Goal: Task Accomplishment & Management: Manage account settings

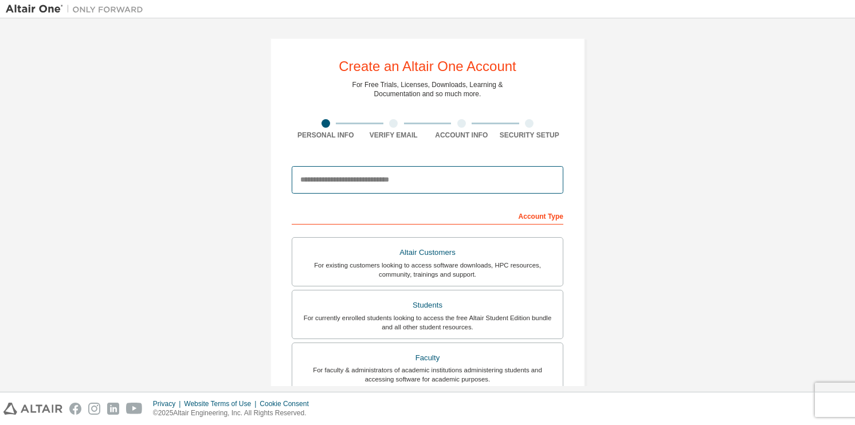
click at [467, 183] on input "email" at bounding box center [428, 179] width 272 height 27
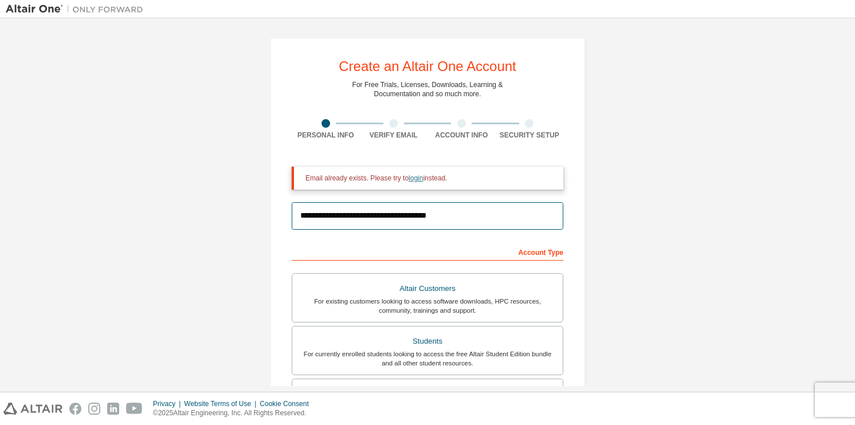
type input "**********"
click at [413, 181] on link "login" at bounding box center [415, 178] width 14 height 8
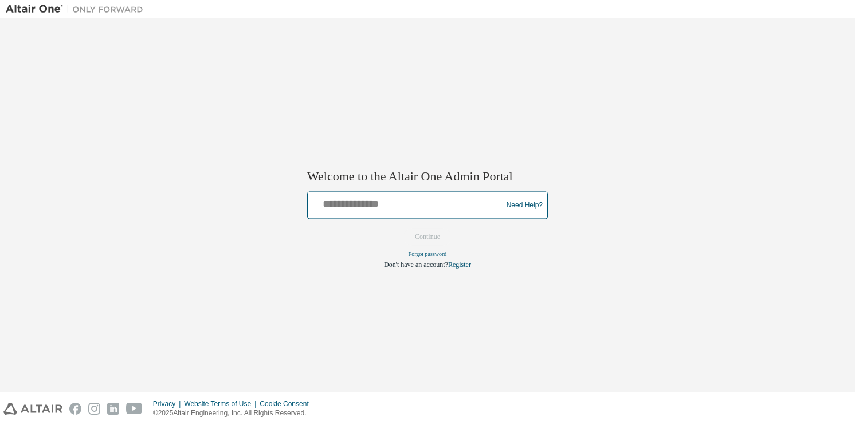
click at [402, 201] on input "text" at bounding box center [406, 203] width 188 height 17
type input "**********"
click at [403, 229] on button "Continue" at bounding box center [427, 237] width 49 height 17
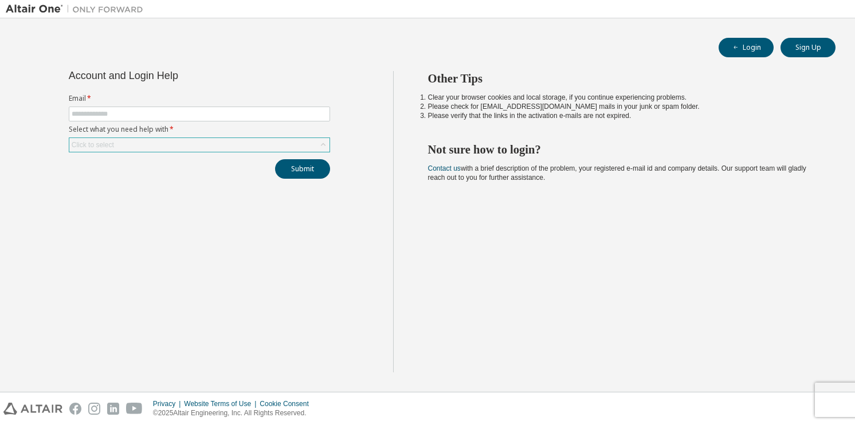
click at [223, 146] on div "Click to select" at bounding box center [199, 145] width 260 height 14
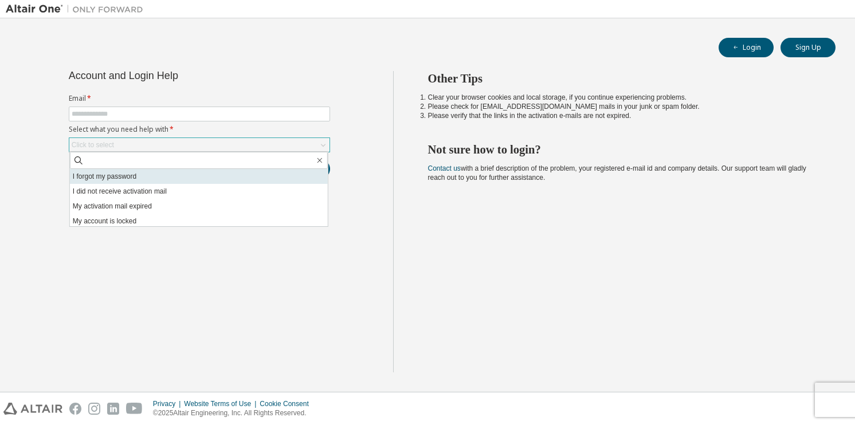
click at [165, 178] on li "I forgot my password" at bounding box center [199, 176] width 258 height 15
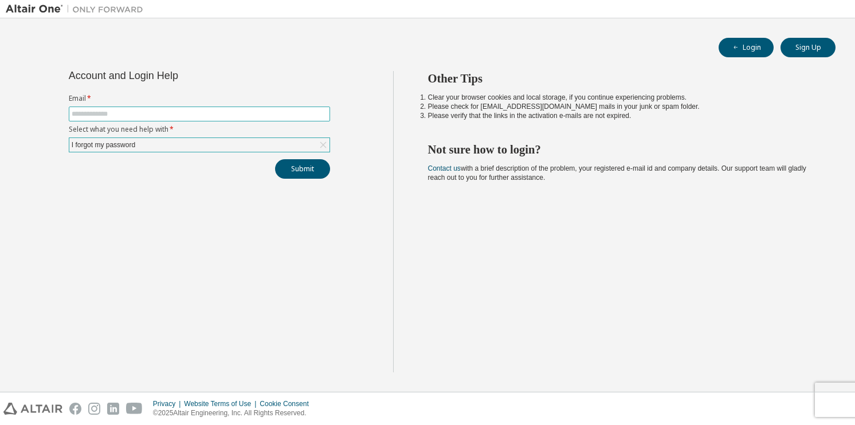
click at [175, 109] on input "text" at bounding box center [199, 113] width 255 height 9
type input "**********"
click at [300, 168] on button "Submit" at bounding box center [302, 168] width 55 height 19
click at [820, 52] on button "Sign Up" at bounding box center [807, 47] width 55 height 19
click at [741, 56] on button "Login" at bounding box center [745, 47] width 55 height 19
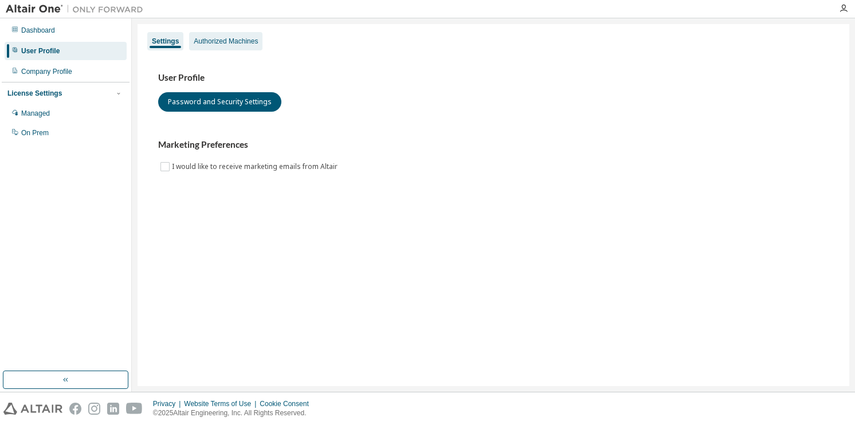
click at [248, 42] on div "Authorized Machines" at bounding box center [226, 41] width 64 height 9
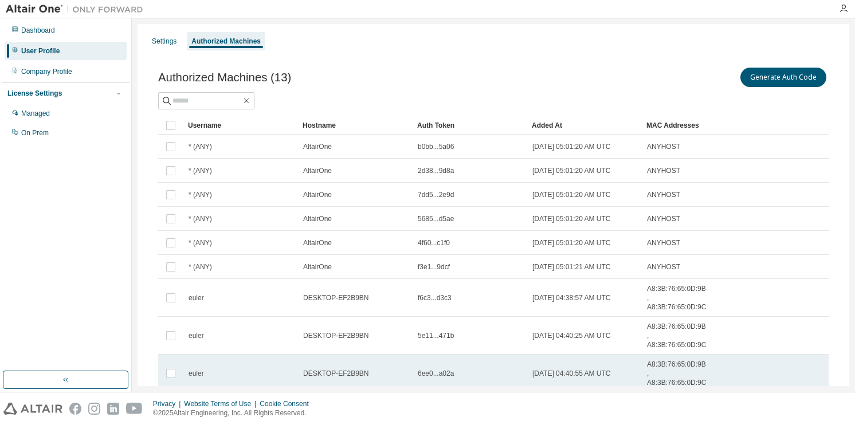
scroll to position [89, 0]
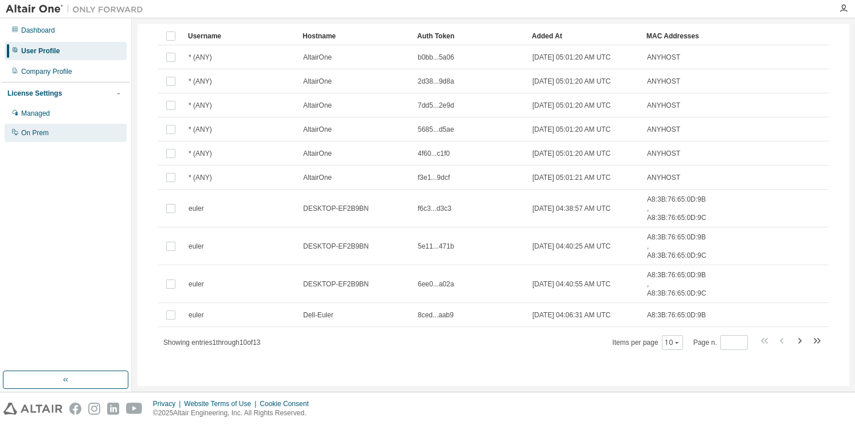
click at [52, 129] on div "On Prem" at bounding box center [66, 133] width 122 height 18
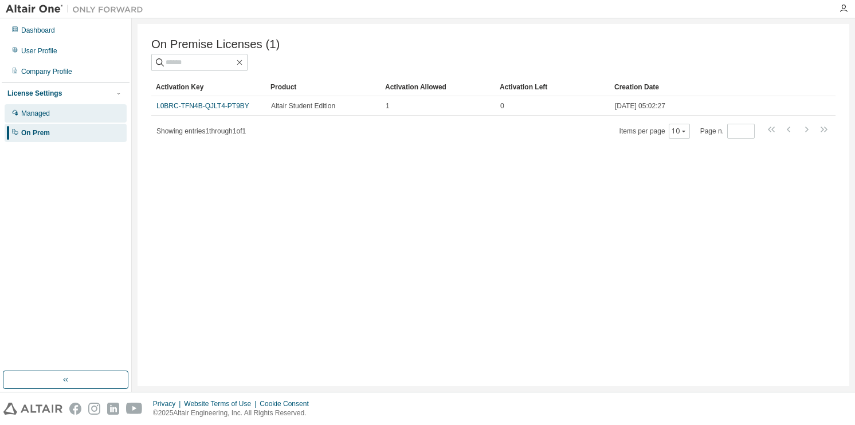
click at [66, 113] on div "Managed" at bounding box center [66, 113] width 122 height 18
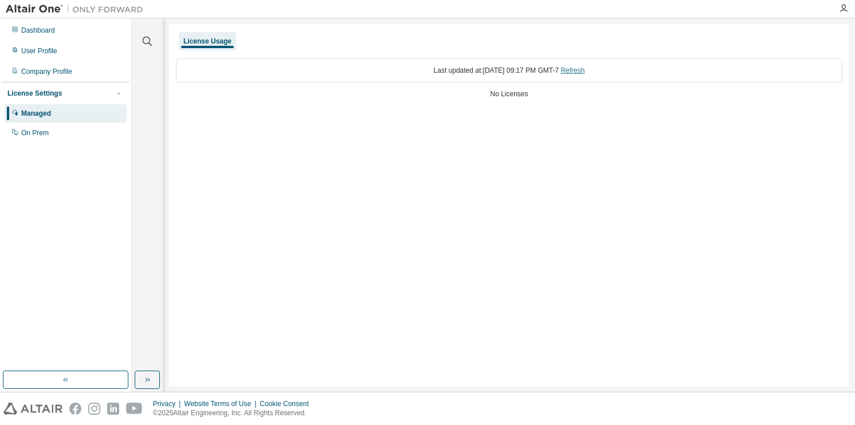
click at [584, 70] on link "Refresh" at bounding box center [572, 70] width 24 height 8
click at [62, 72] on div "Company Profile" at bounding box center [46, 71] width 51 height 9
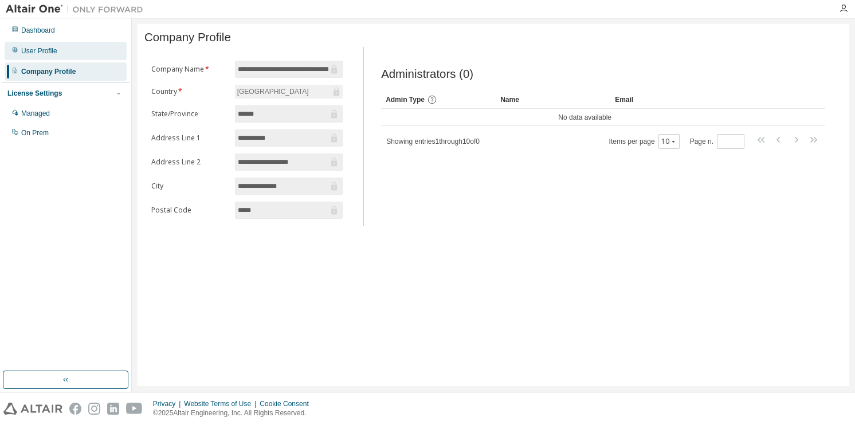
click at [85, 44] on div "User Profile" at bounding box center [66, 51] width 122 height 18
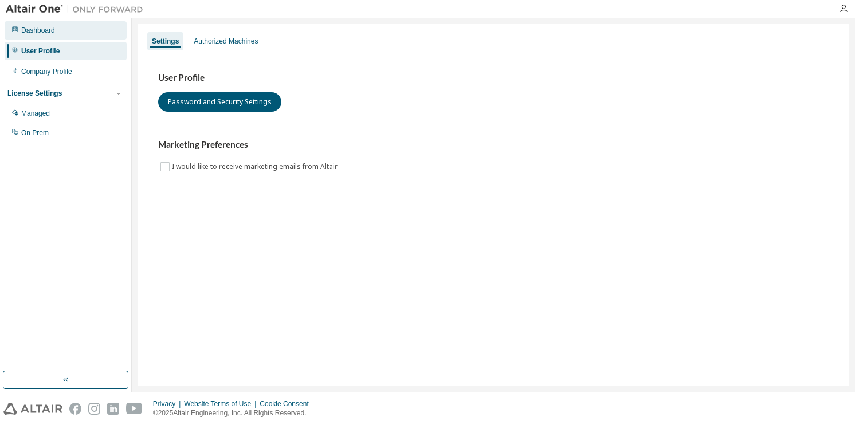
click at [99, 33] on div "Dashboard" at bounding box center [66, 30] width 122 height 18
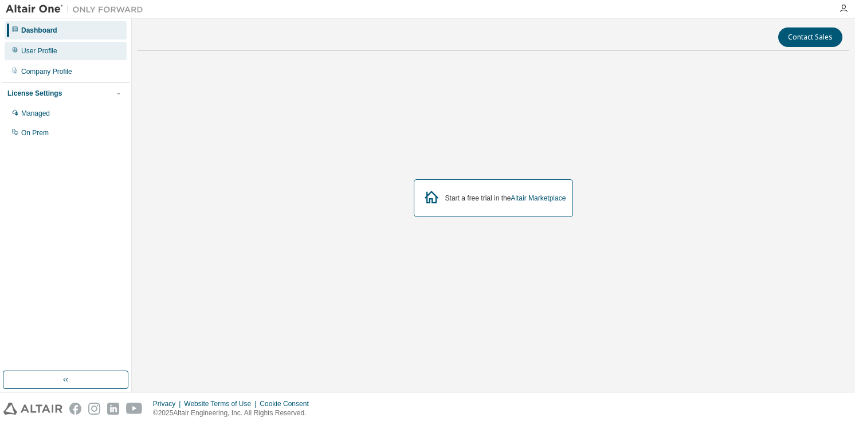
click at [96, 53] on div "User Profile" at bounding box center [66, 51] width 122 height 18
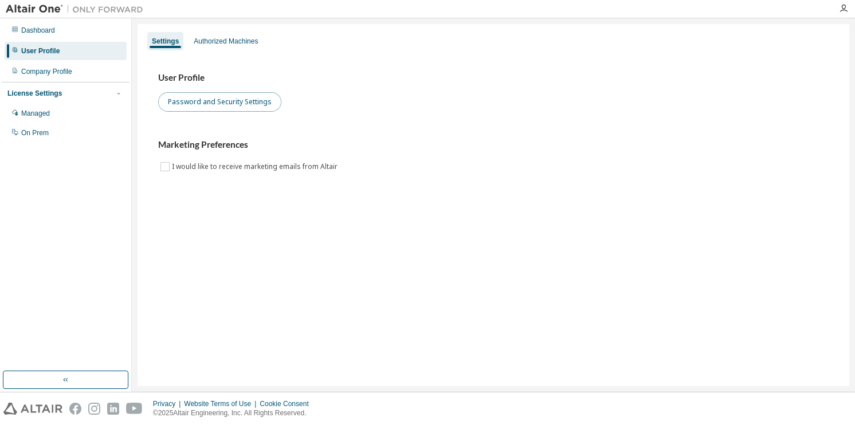
click at [226, 110] on button "Password and Security Settings" at bounding box center [219, 101] width 123 height 19
click at [840, 7] on icon "button" at bounding box center [843, 8] width 9 height 9
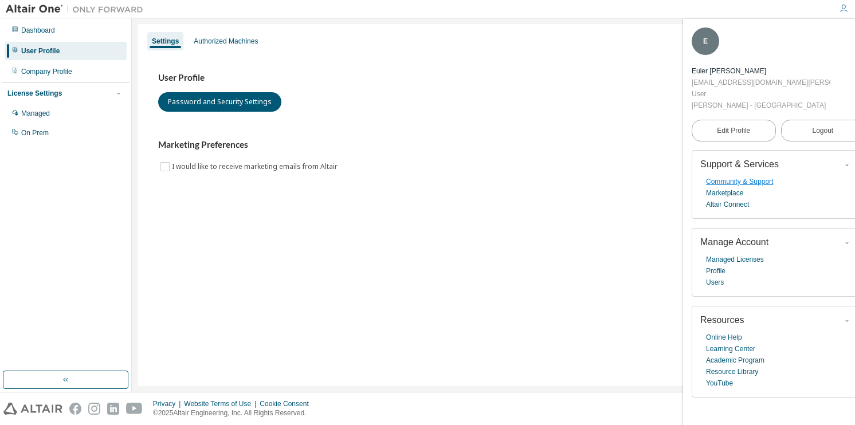
click at [736, 184] on link "Community & Support" at bounding box center [739, 181] width 67 height 11
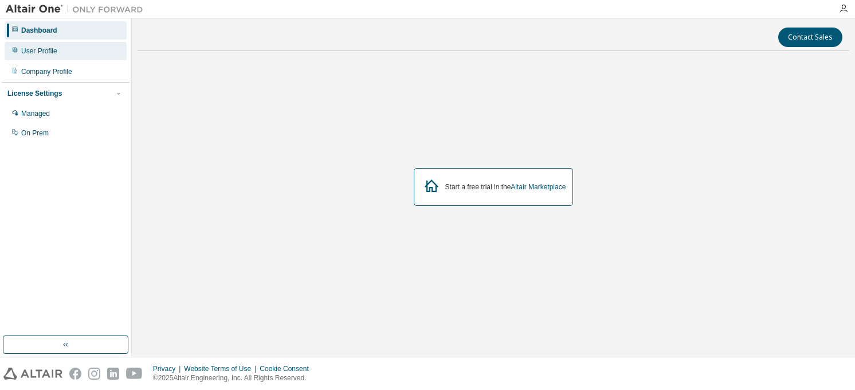
click at [99, 55] on div "User Profile" at bounding box center [66, 51] width 122 height 18
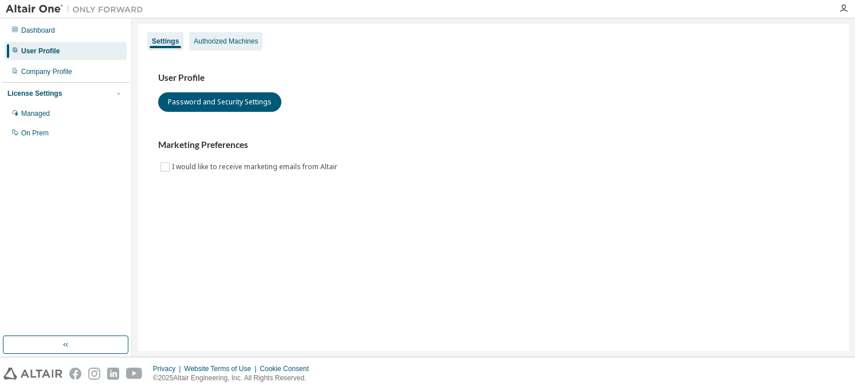
click at [245, 38] on div "Authorized Machines" at bounding box center [226, 41] width 64 height 9
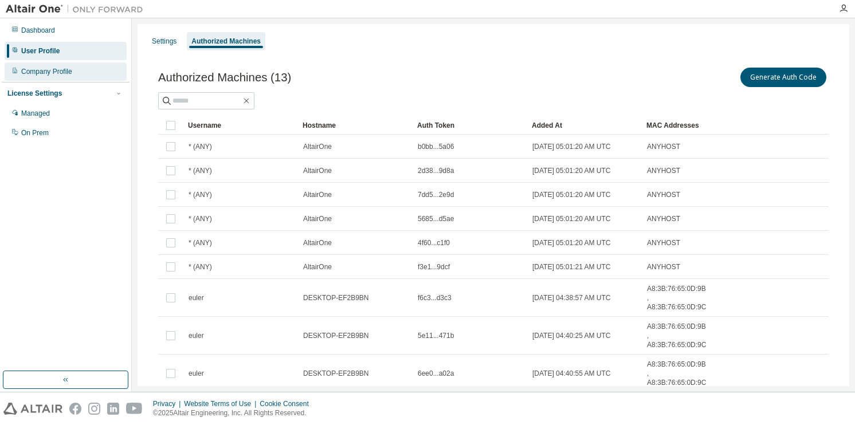
click at [57, 75] on div "Company Profile" at bounding box center [46, 71] width 51 height 9
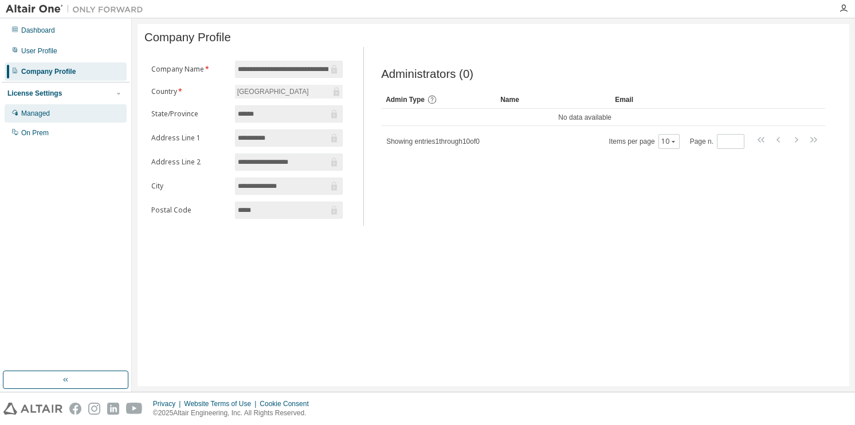
click at [56, 116] on div "Managed" at bounding box center [66, 113] width 122 height 18
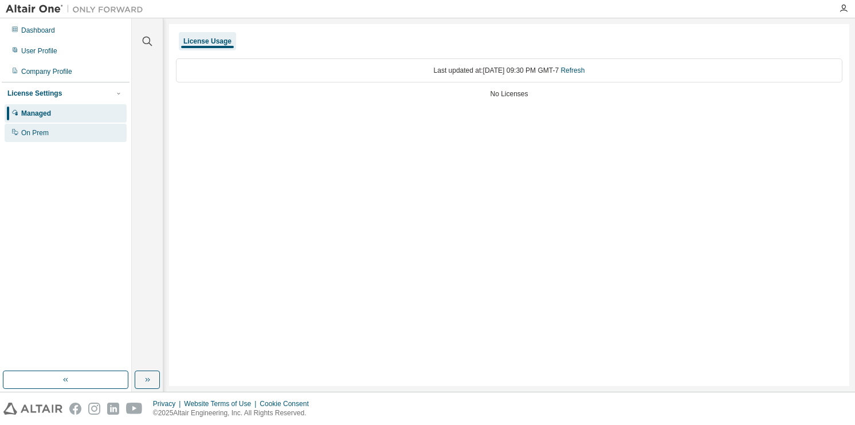
click at [69, 137] on div "On Prem" at bounding box center [66, 133] width 122 height 18
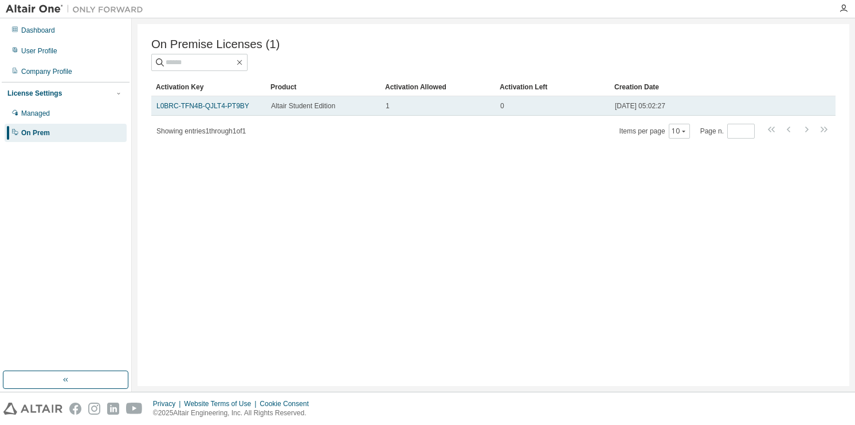
click at [296, 107] on span "Altair Student Edition" at bounding box center [303, 105] width 64 height 9
drag, startPoint x: 223, startPoint y: 107, endPoint x: 182, endPoint y: 109, distance: 41.9
click at [182, 109] on link "L0BRC-TFN4B-QJLT4-PT9BY" at bounding box center [202, 106] width 93 height 8
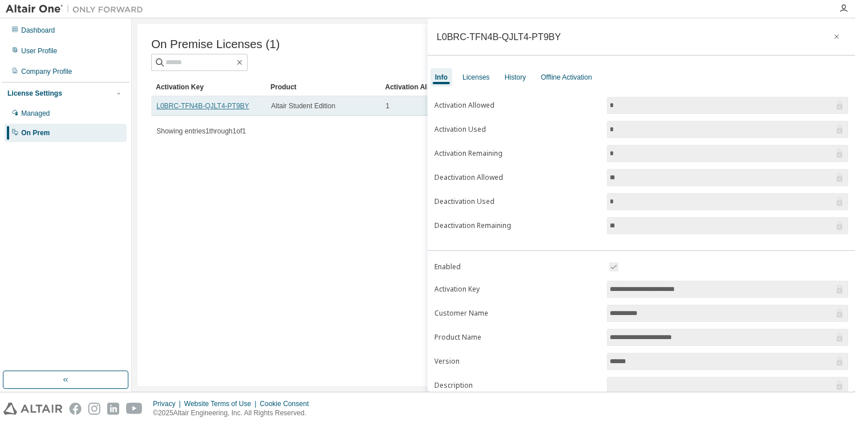
click at [182, 109] on link "L0BRC-TFN4B-QJLT4-PT9BY" at bounding box center [202, 106] width 93 height 8
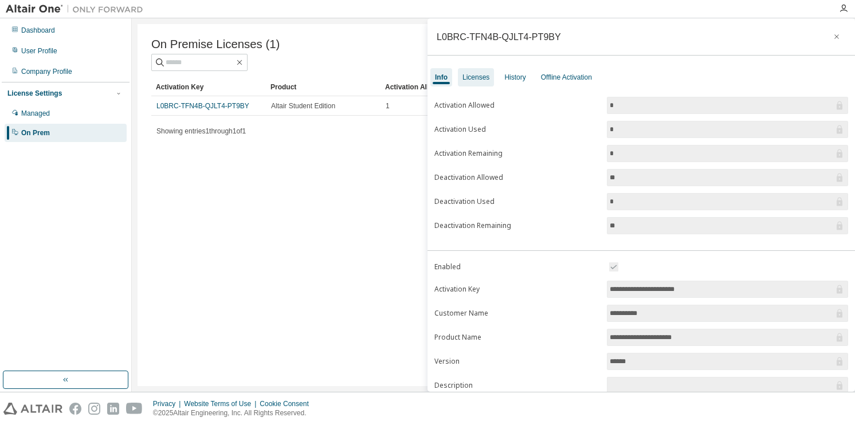
click at [475, 76] on div "Licenses" at bounding box center [475, 77] width 27 height 9
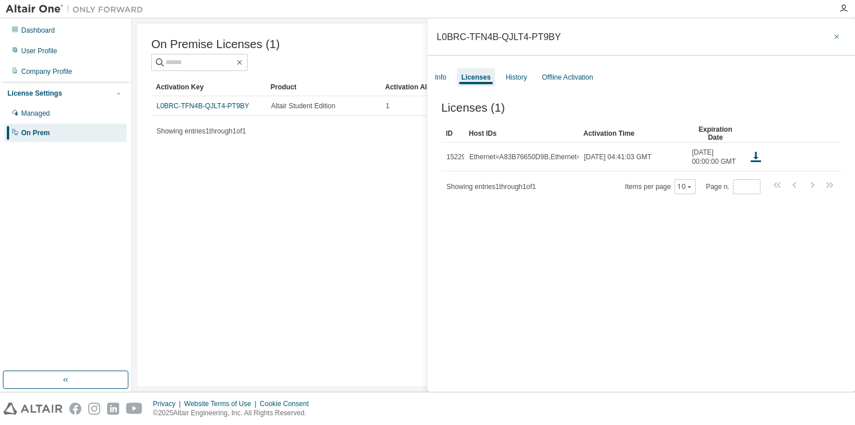
click at [832, 34] on icon "button" at bounding box center [836, 36] width 8 height 9
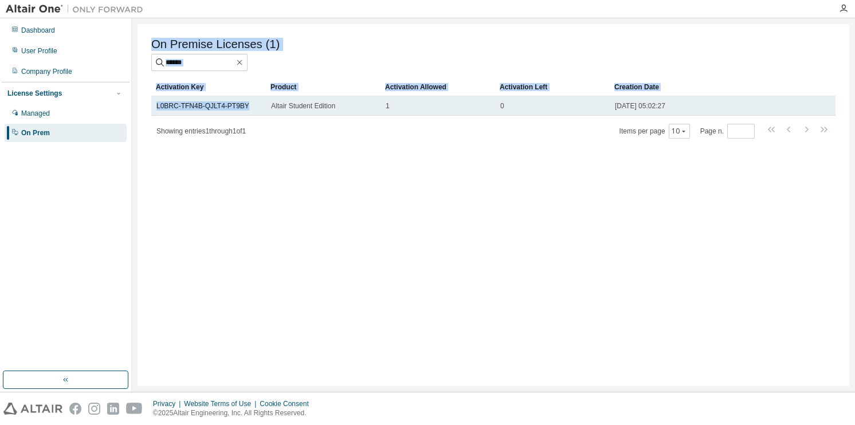
drag, startPoint x: 218, startPoint y: 106, endPoint x: 247, endPoint y: 109, distance: 28.8
click at [247, 109] on div "On Premise Licenses (1) Clear Load Save Save As Field Operator Value Select fil…" at bounding box center [492, 205] width 711 height 362
click at [247, 109] on div "L0BRC-TFN4B-QJLT4-PT9BY" at bounding box center [208, 105] width 104 height 9
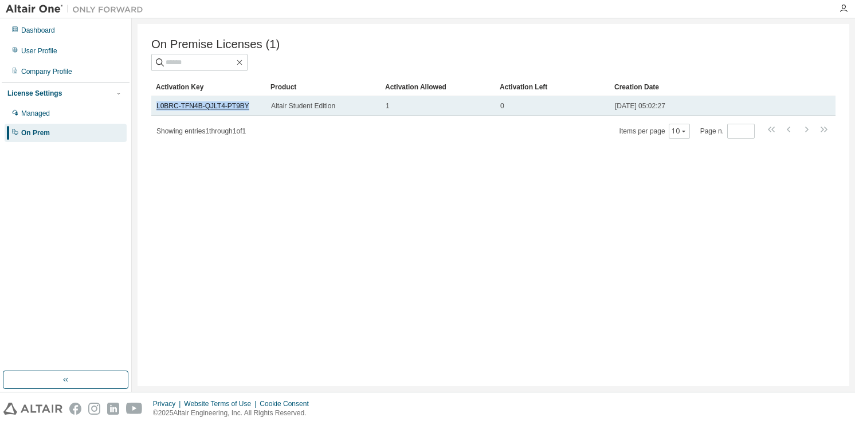
drag, startPoint x: 242, startPoint y: 106, endPoint x: 158, endPoint y: 105, distance: 84.2
click at [158, 105] on div "L0BRC-TFN4B-QJLT4-PT9BY" at bounding box center [208, 105] width 104 height 9
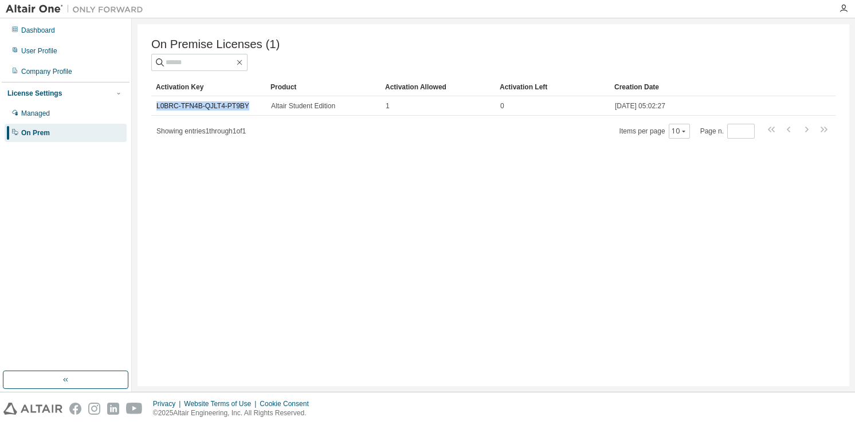
copy link "L0BRC-TFN4B-QJLT4-PT9BY"
click at [82, 50] on div "User Profile" at bounding box center [66, 51] width 122 height 18
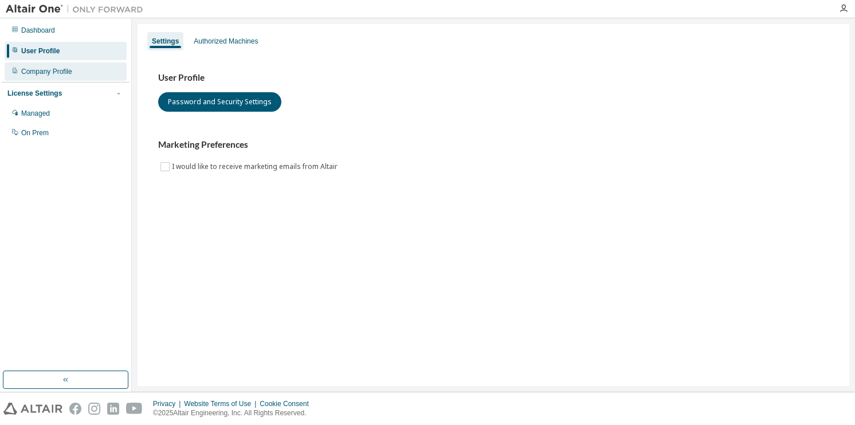
click at [65, 73] on div "Company Profile" at bounding box center [46, 71] width 51 height 9
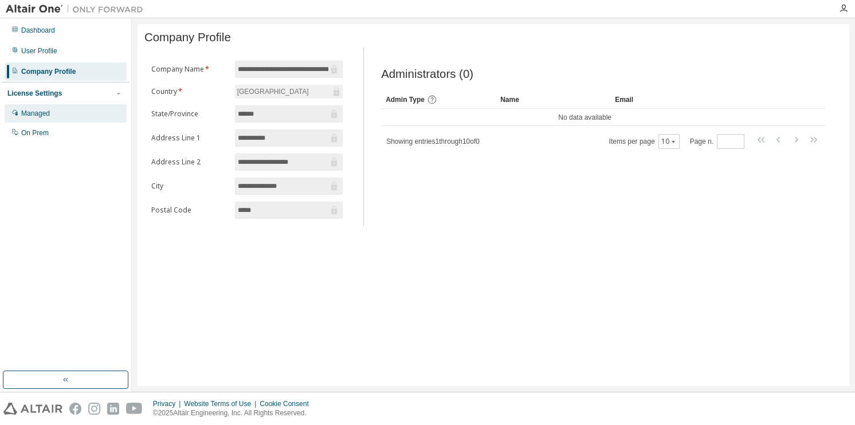
click at [65, 111] on div "Managed" at bounding box center [66, 113] width 122 height 18
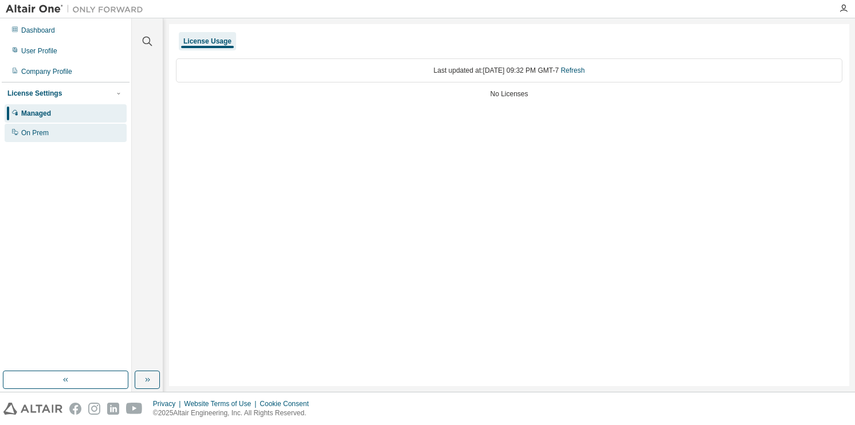
click at [50, 135] on div "On Prem" at bounding box center [66, 133] width 122 height 18
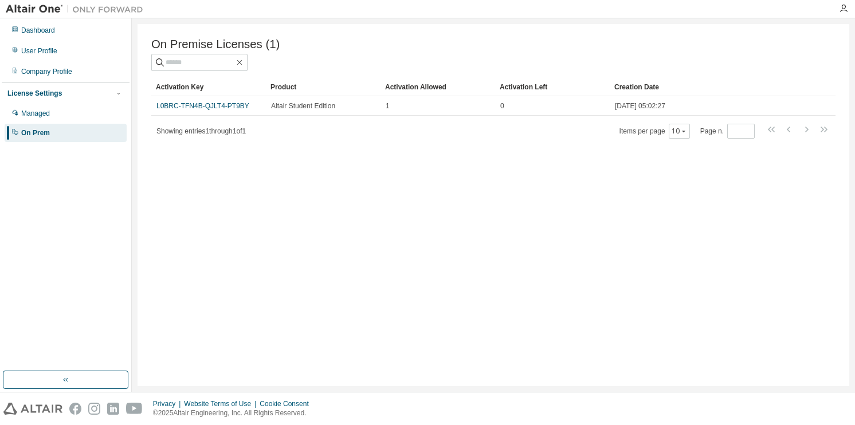
click at [68, 91] on div "License Settings" at bounding box center [65, 93] width 116 height 10
click at [37, 34] on div "Dashboard" at bounding box center [38, 30] width 34 height 9
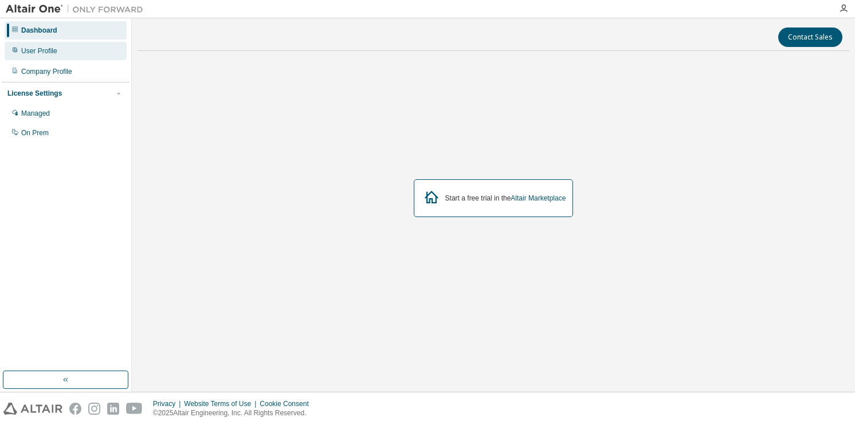
click at [46, 54] on div "User Profile" at bounding box center [39, 50] width 36 height 9
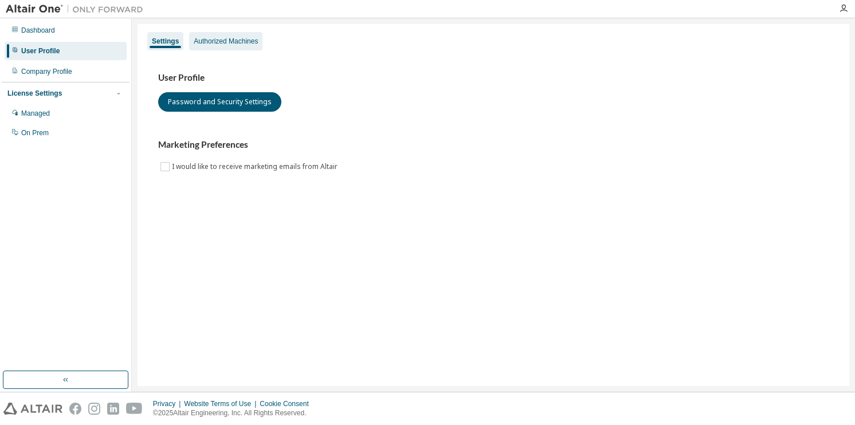
click at [221, 45] on div "Authorized Machines" at bounding box center [226, 41] width 64 height 9
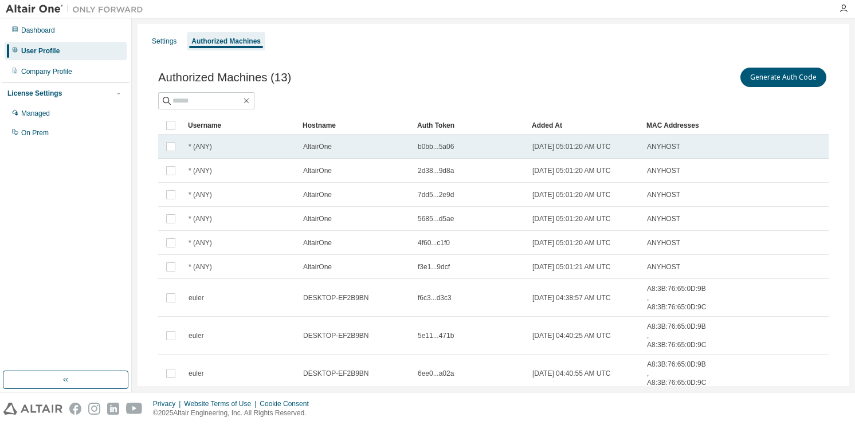
scroll to position [89, 0]
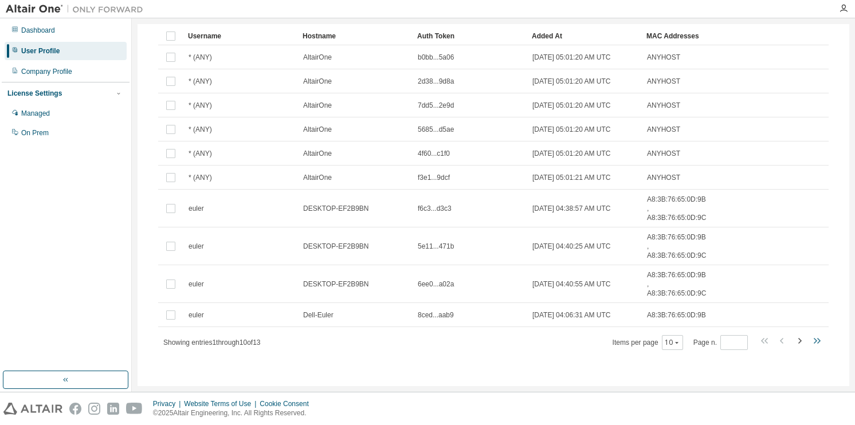
click at [809, 337] on icon "button" at bounding box center [816, 341] width 14 height 14
type input "*"
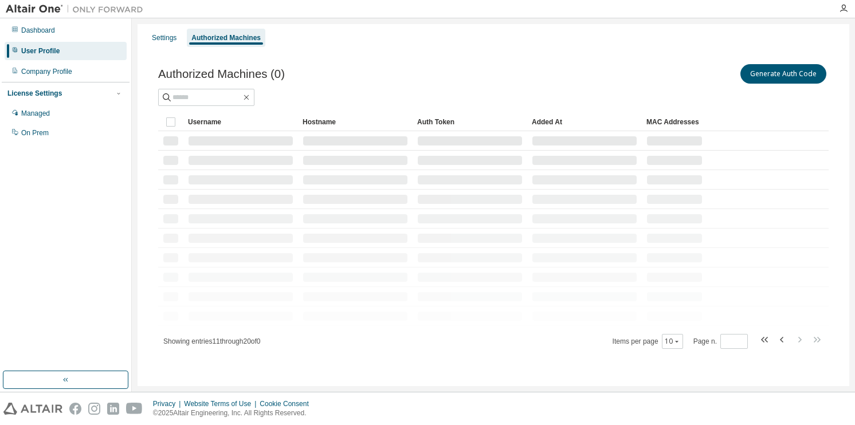
scroll to position [0, 0]
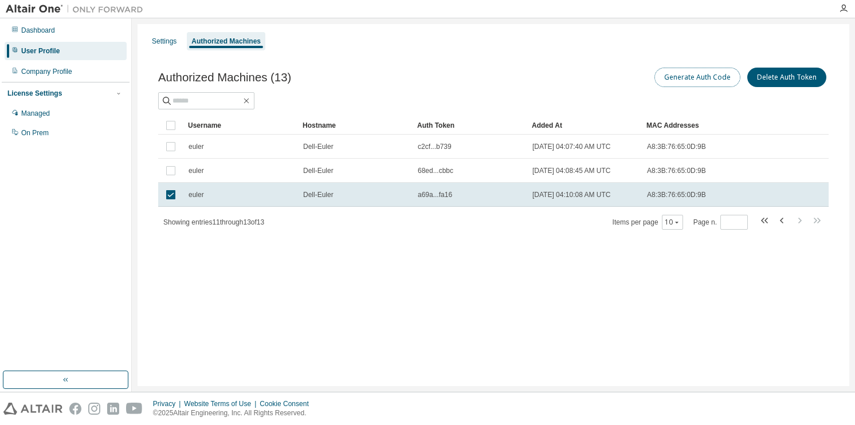
click at [729, 77] on button "Generate Auth Code" at bounding box center [697, 77] width 86 height 19
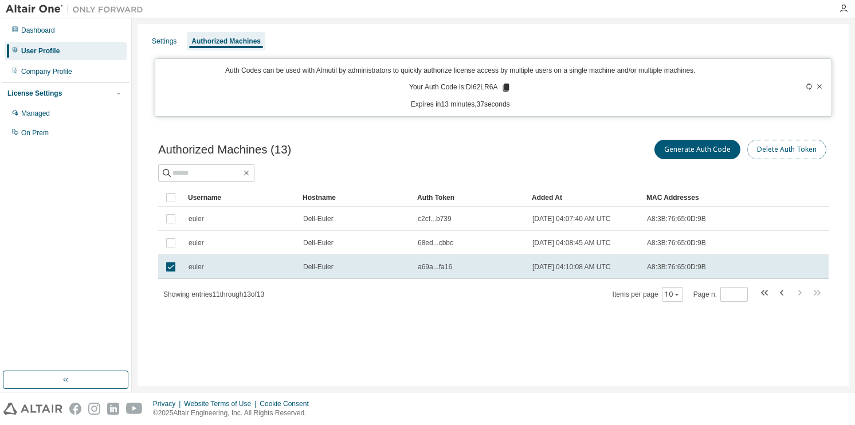
click at [799, 157] on button "Delete Auth Token" at bounding box center [786, 149] width 79 height 19
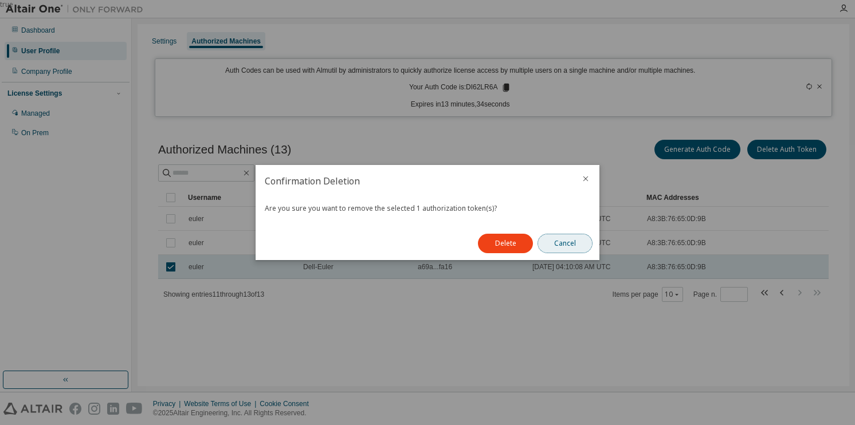
click at [569, 241] on button "Cancel" at bounding box center [564, 243] width 55 height 19
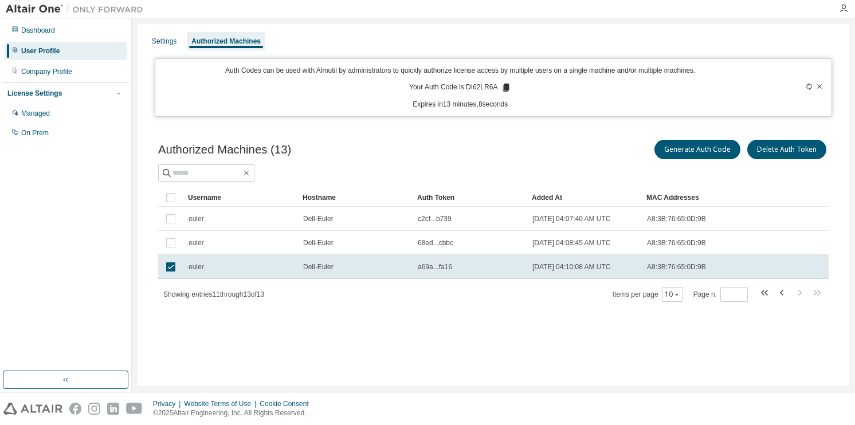
click at [820, 86] on icon at bounding box center [819, 86] width 7 height 7
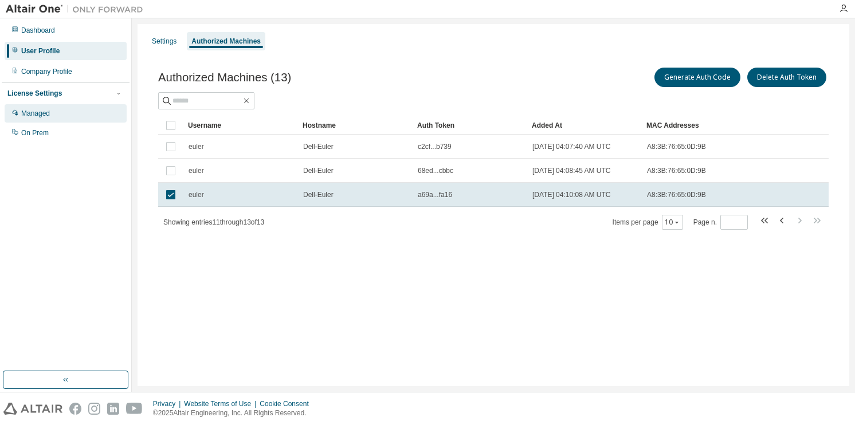
click at [84, 116] on div "Managed" at bounding box center [66, 113] width 122 height 18
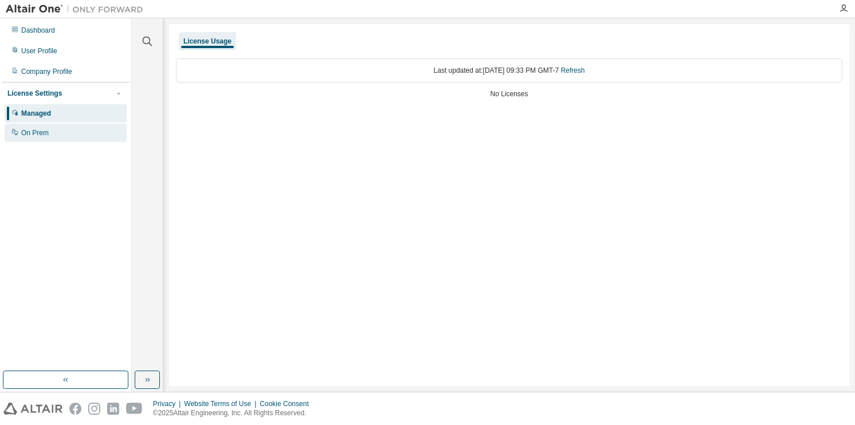
click at [84, 135] on div "On Prem" at bounding box center [66, 133] width 122 height 18
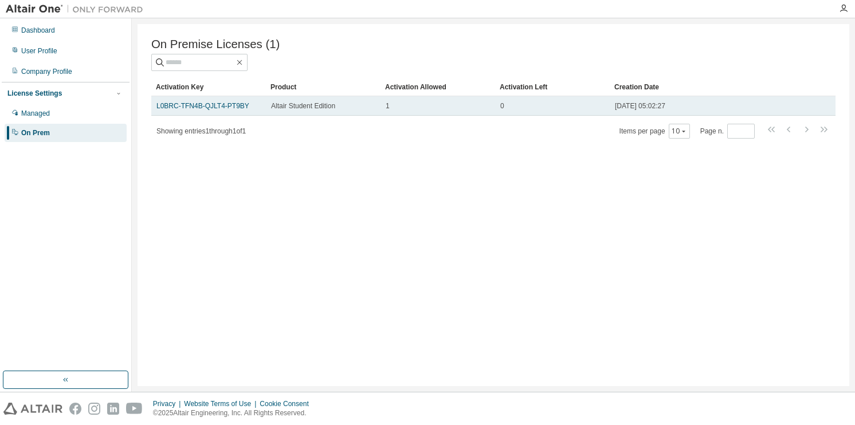
click at [591, 107] on div "0" at bounding box center [552, 105] width 104 height 9
click at [242, 101] on td "L0BRC-TFN4B-QJLT4-PT9BY" at bounding box center [208, 105] width 115 height 19
drag, startPoint x: 242, startPoint y: 101, endPoint x: 217, endPoint y: 105, distance: 25.6
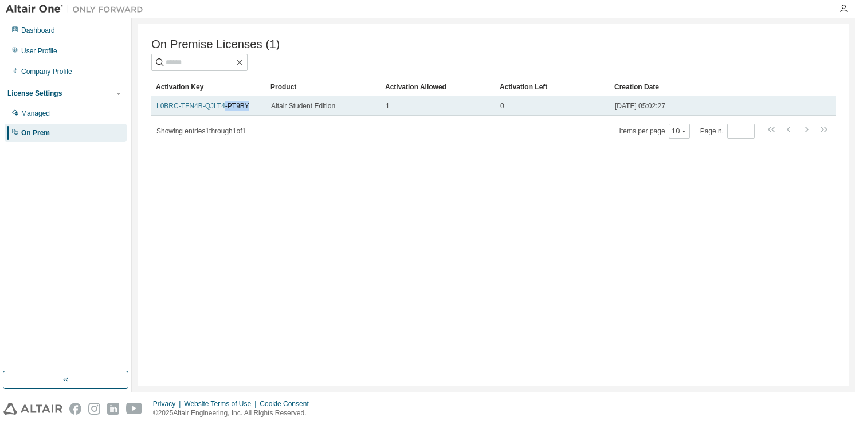
click at [217, 105] on td "L0BRC-TFN4B-QJLT4-PT9BY" at bounding box center [208, 105] width 115 height 19
click at [217, 105] on link "L0BRC-TFN4B-QJLT4-PT9BY" at bounding box center [202, 106] width 93 height 8
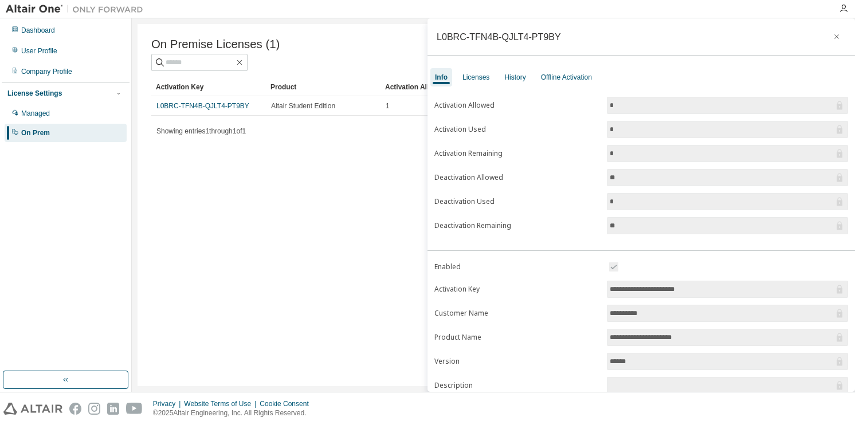
scroll to position [99, 0]
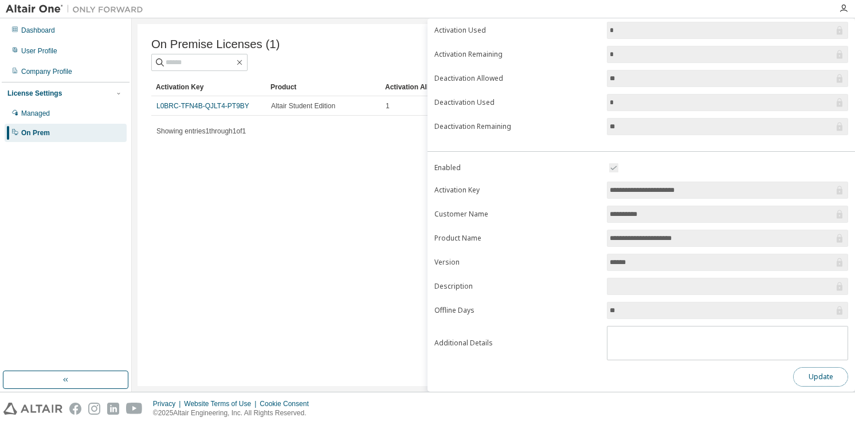
click at [821, 367] on button "Update" at bounding box center [820, 376] width 55 height 19
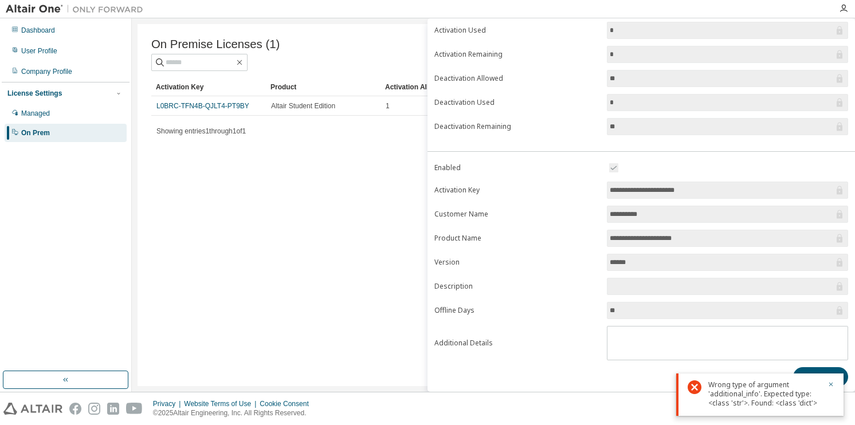
scroll to position [0, 0]
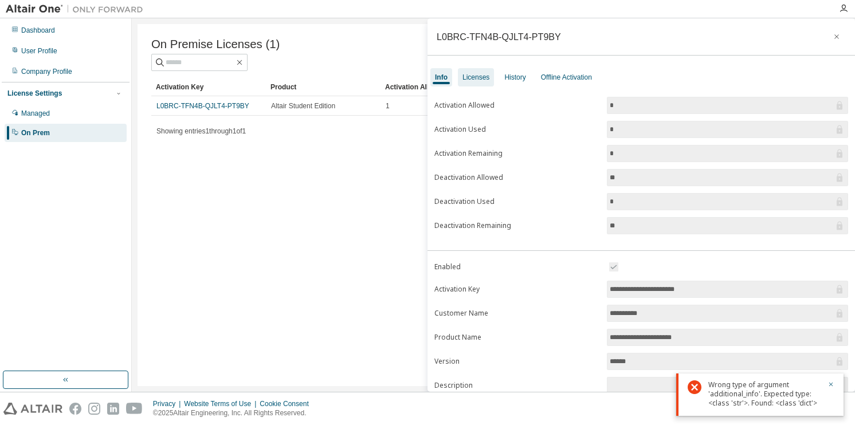
click at [483, 77] on div "Licenses" at bounding box center [475, 77] width 27 height 9
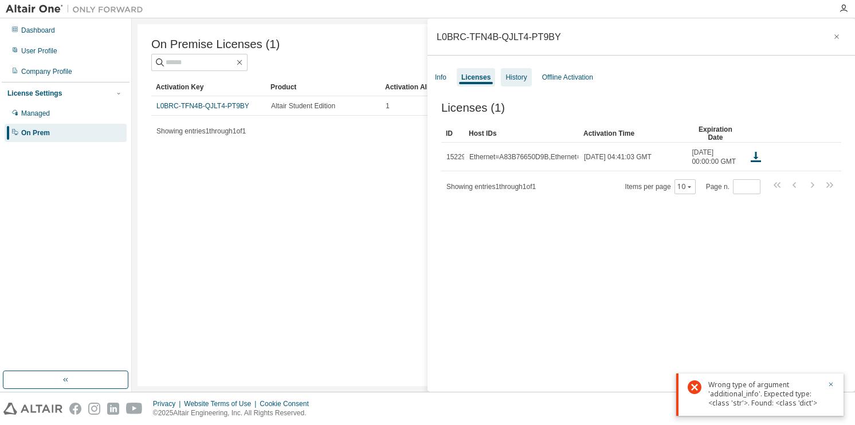
click at [508, 80] on div "History" at bounding box center [515, 77] width 21 height 9
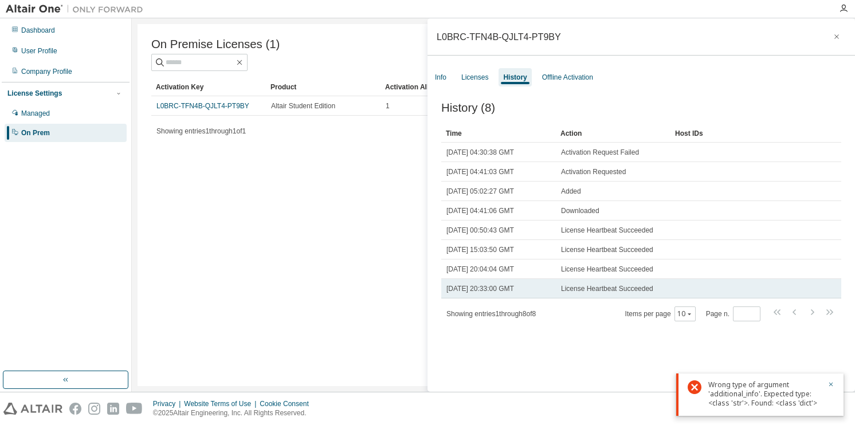
scroll to position [17, 0]
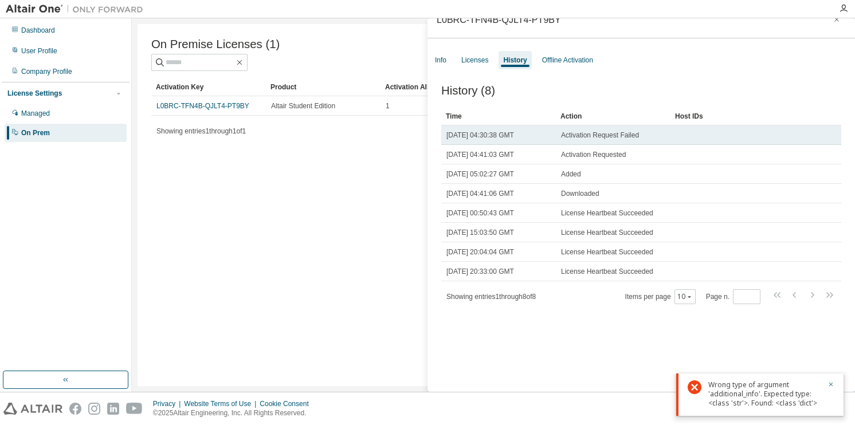
click at [569, 131] on td "Activation Request Failed" at bounding box center [613, 134] width 115 height 19
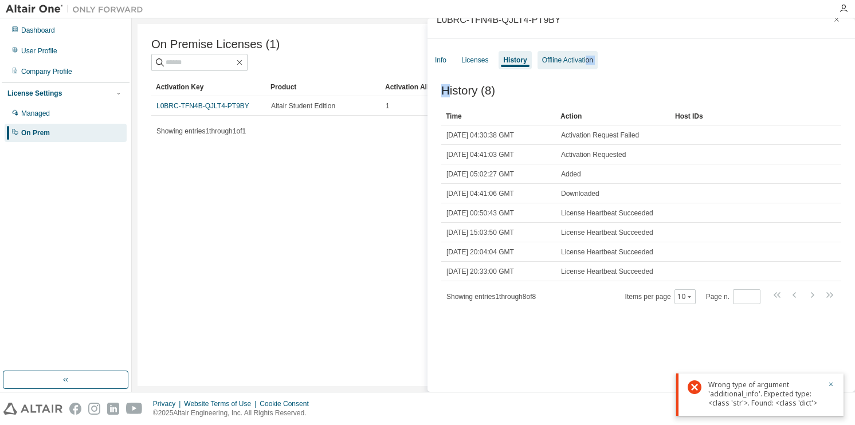
drag, startPoint x: 448, startPoint y: 85, endPoint x: 584, endPoint y: 52, distance: 140.3
click at [584, 52] on div "L0BRC-TFN4B-QJLT4-PT9BY Info Licenses History Offline Activation History (8) Cl…" at bounding box center [640, 204] width 427 height 373
click at [584, 52] on div "Offline Activation" at bounding box center [567, 60] width 60 height 18
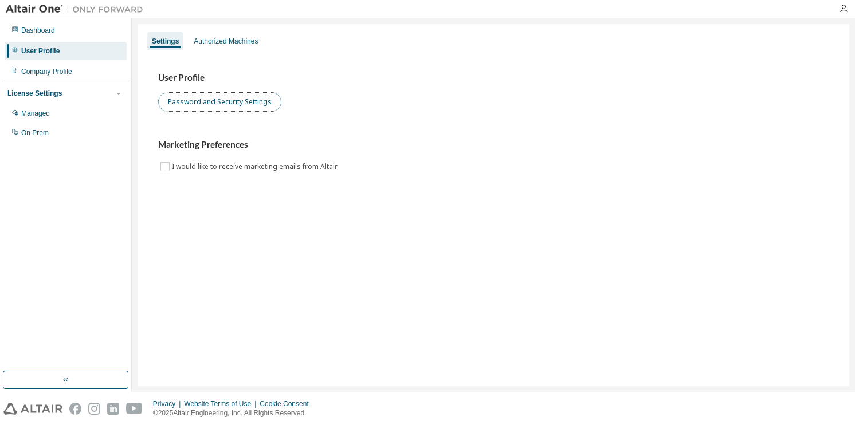
click at [196, 102] on button "Password and Security Settings" at bounding box center [219, 101] width 123 height 19
